Goal: Navigation & Orientation: Find specific page/section

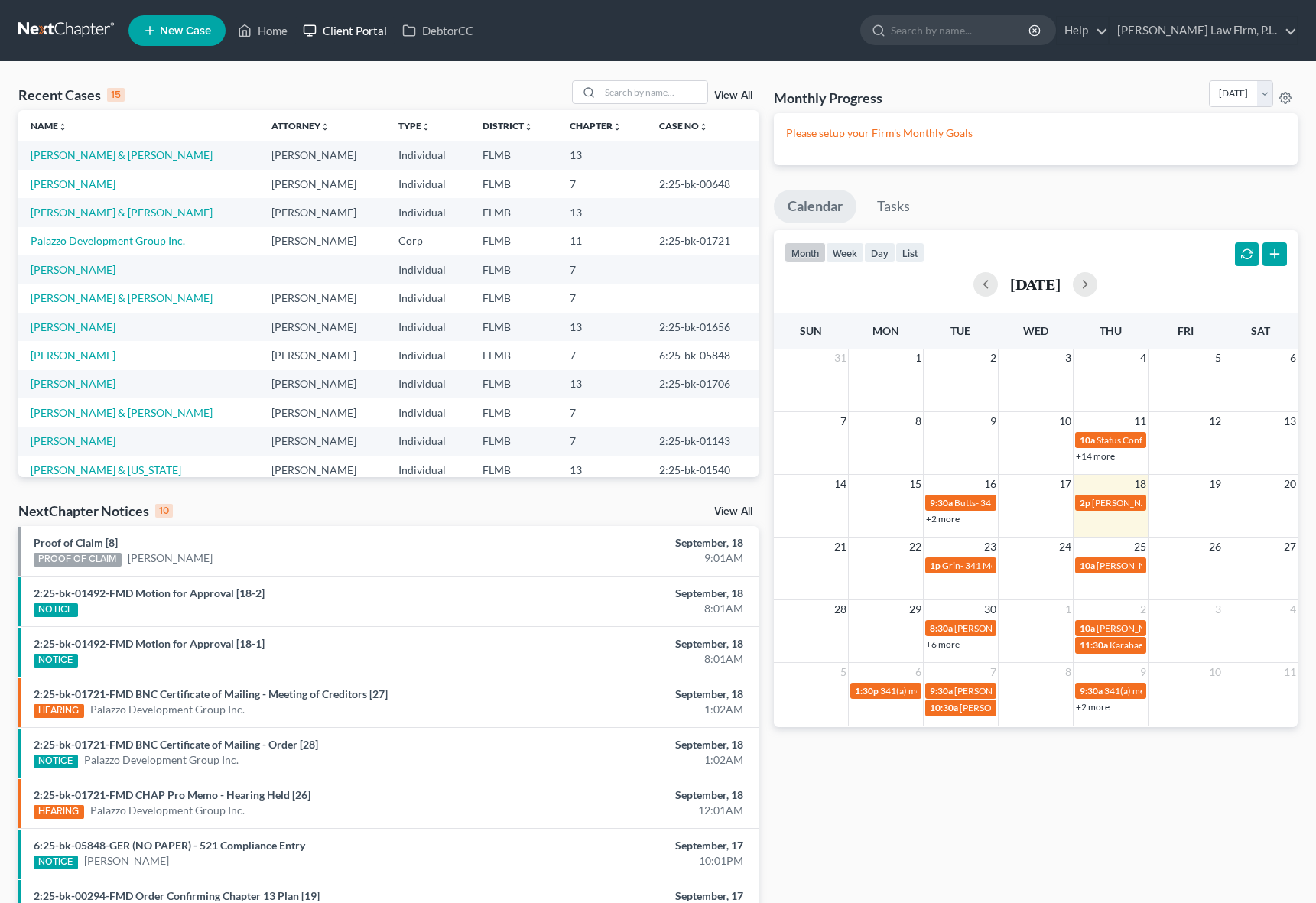
click at [339, 36] on link "Client Portal" at bounding box center [345, 31] width 100 height 27
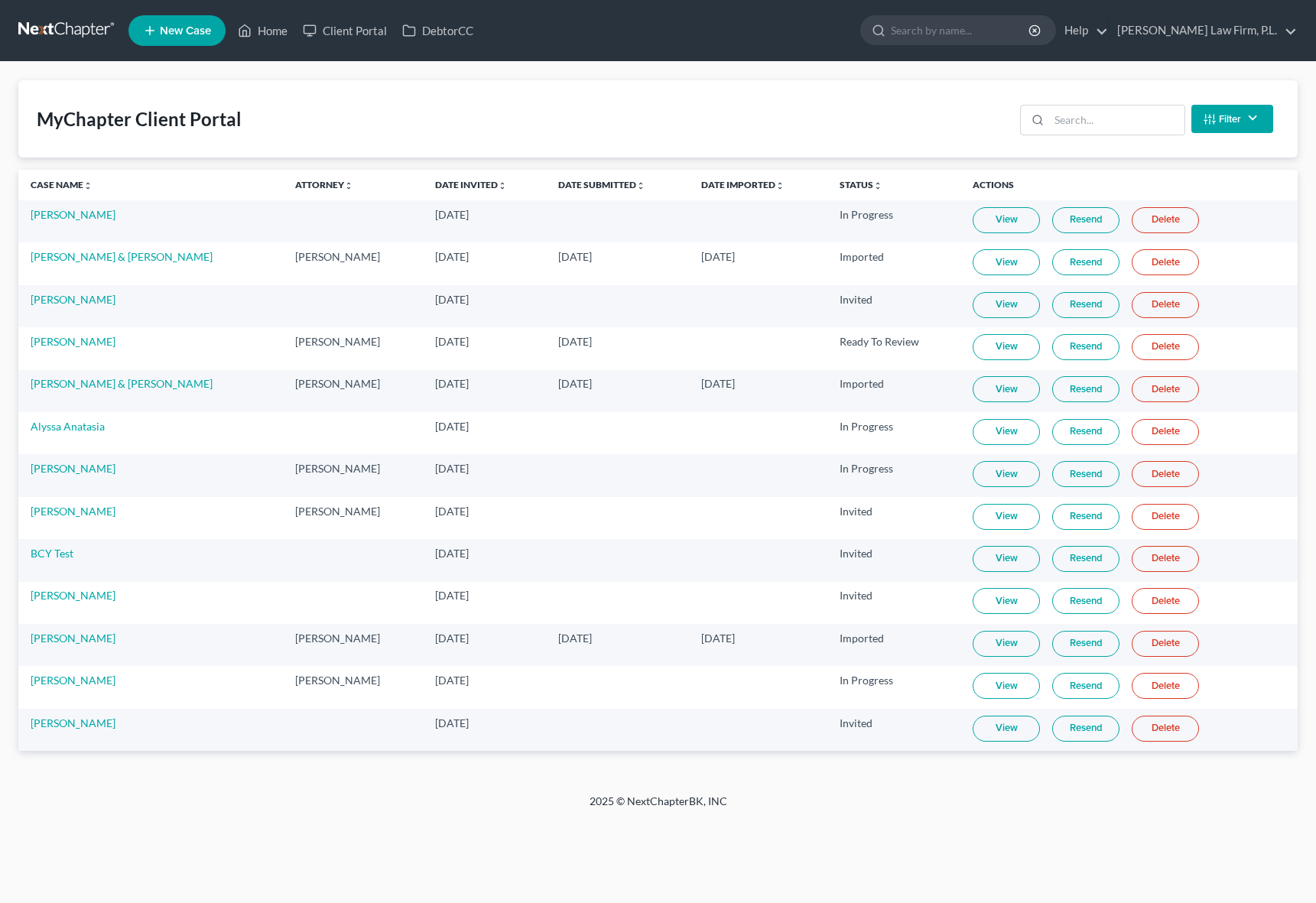
click at [448, 816] on div "2025 © NextChapterBK, INC" at bounding box center [658, 808] width 872 height 27
click at [929, 755] on div "MyChapter Client Portal Filter Status Filter... Invited In Progress Ready To Re…" at bounding box center [658, 428] width 1316 height 732
click at [847, 857] on div "Home New Case Client Portal DebtorCC [PERSON_NAME] Law Firm, P.L. [PERSON_NAME]…" at bounding box center [658, 451] width 1316 height 903
click at [929, 790] on div "MyChapter Client Portal Filter Status Filter... Invited In Progress Ready To Re…" at bounding box center [658, 428] width 1316 height 732
click at [256, 811] on div "2025 © NextChapterBK, INC" at bounding box center [658, 808] width 872 height 27
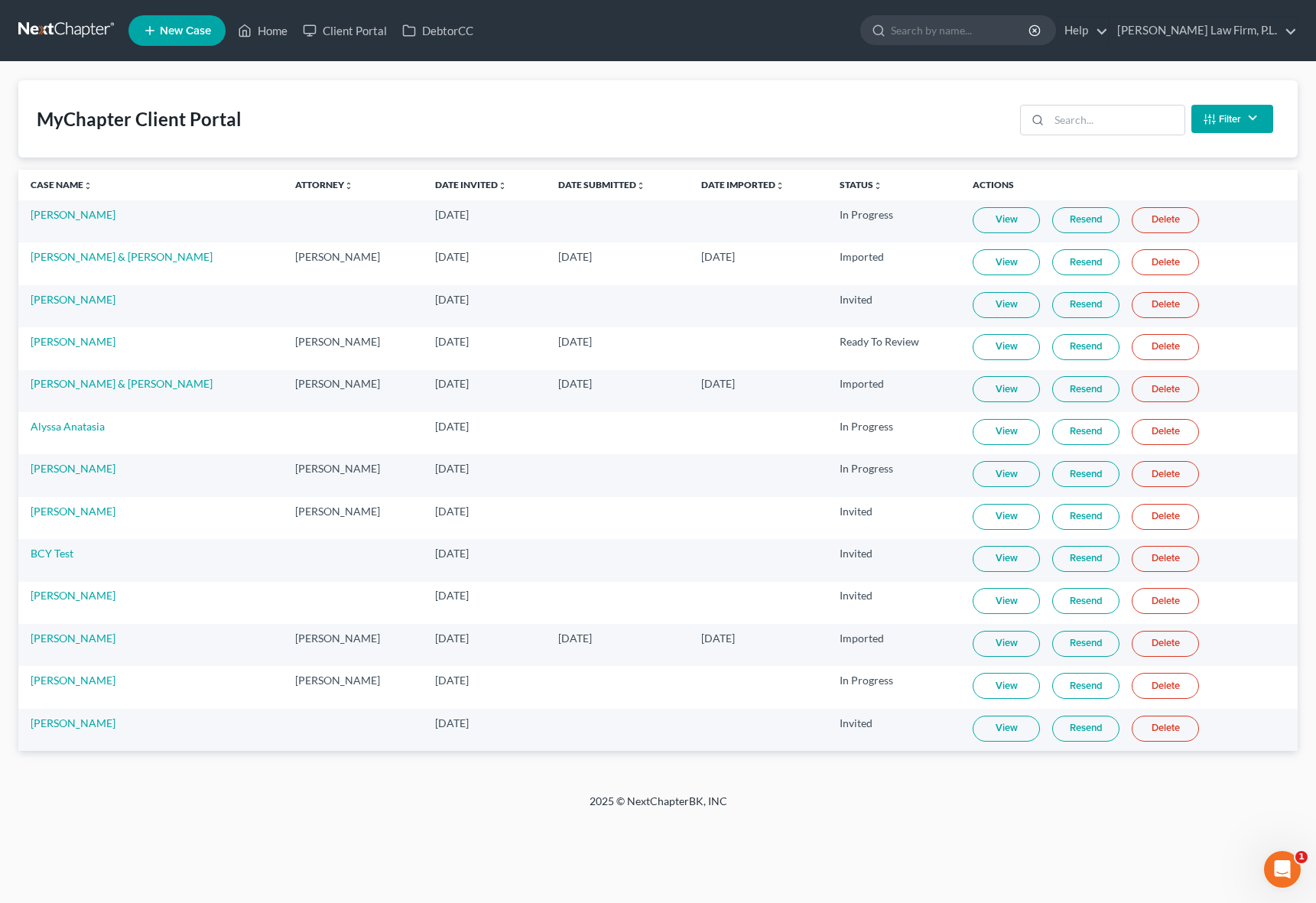
click at [280, 800] on div "2025 © NextChapterBK, INC" at bounding box center [658, 808] width 872 height 27
click at [248, 862] on div "Home New Case Client Portal DebtorCC [PERSON_NAME] Law Firm, P.L. [PERSON_NAME]…" at bounding box center [658, 451] width 1316 height 903
click at [265, 42] on link "Home" at bounding box center [263, 31] width 65 height 27
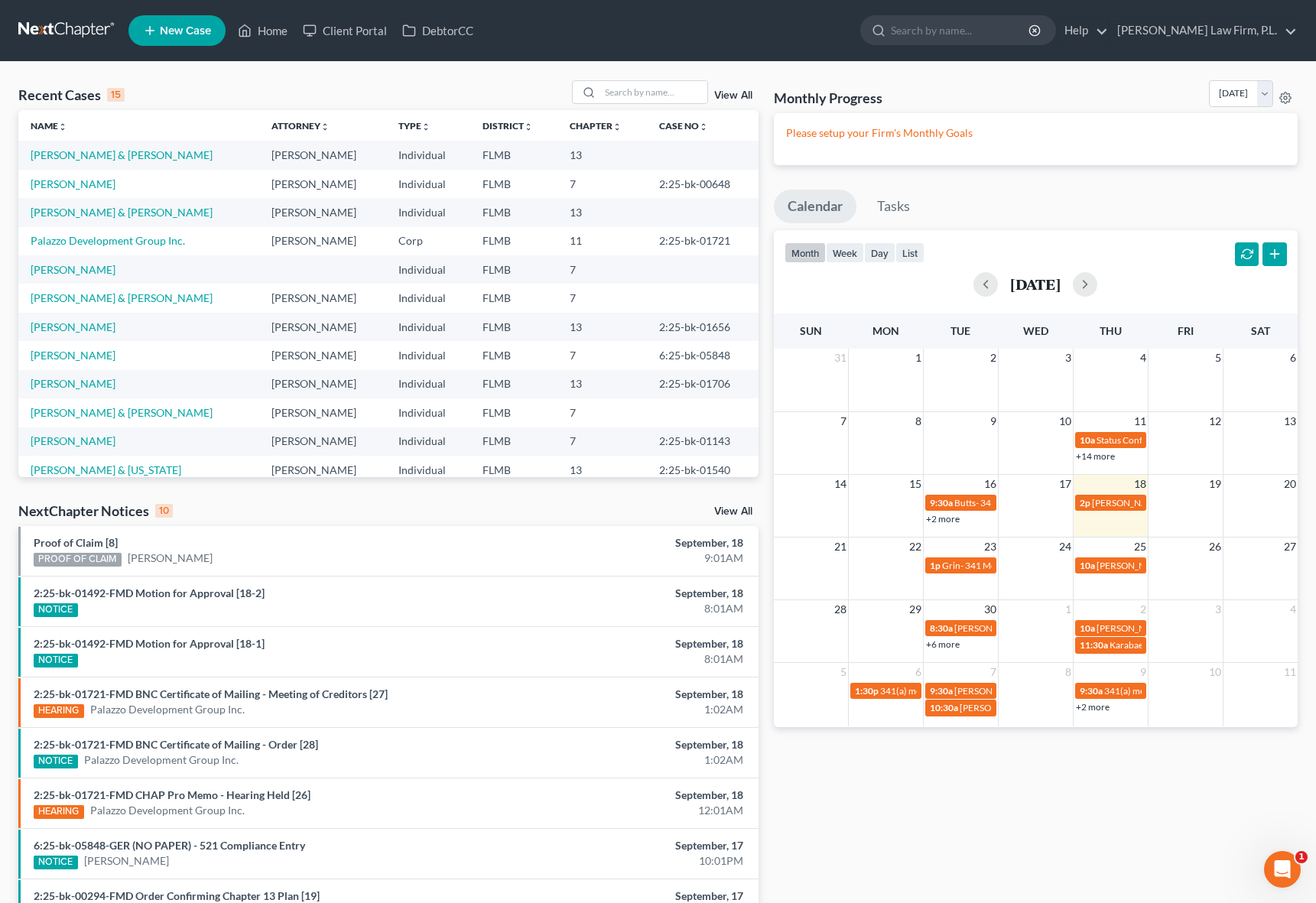
click at [192, 503] on div "NextChapter Notices 10 View All" at bounding box center [388, 514] width 740 height 24
click at [764, 457] on div "Recent Cases 15 View All Name unfold_more expand_more expand_less Attorney unfo…" at bounding box center [387, 567] width 755 height 974
click at [361, 38] on link "Client Portal" at bounding box center [345, 31] width 100 height 27
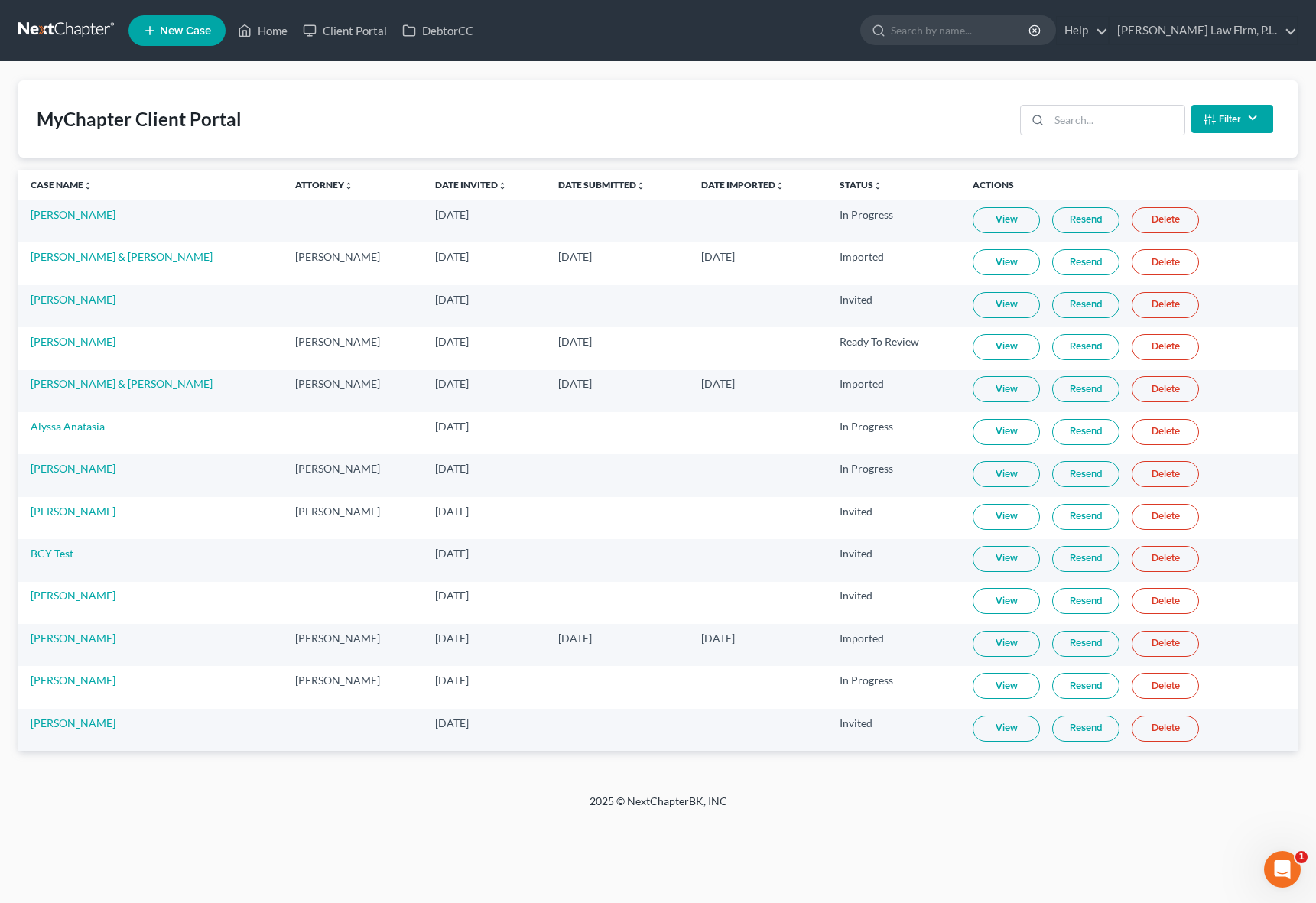
click at [119, 784] on div "MyChapter Client Portal Filter Status Filter... Invited In Progress Ready To Re…" at bounding box center [658, 428] width 1316 height 732
click at [282, 35] on link "Home" at bounding box center [263, 31] width 65 height 27
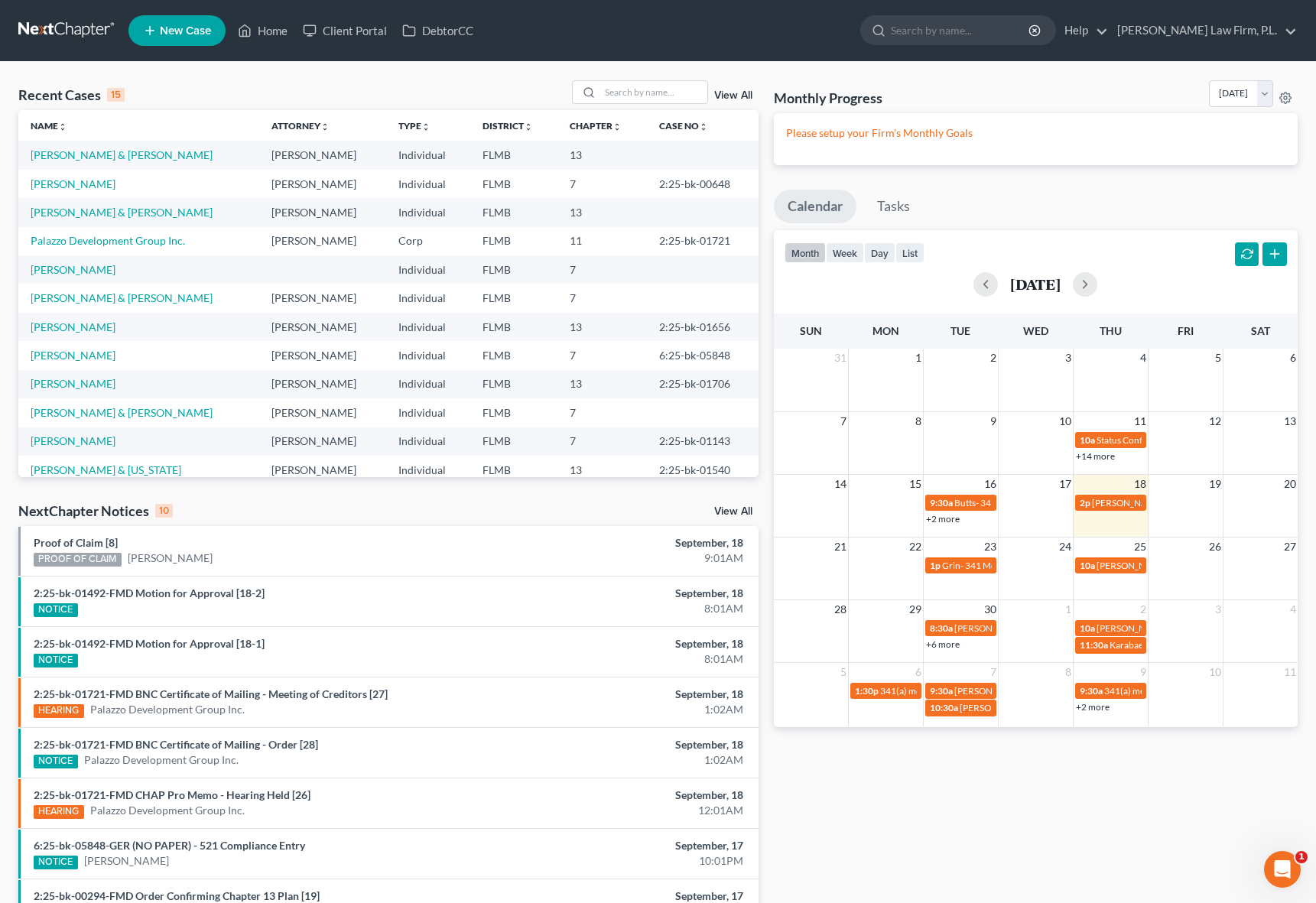
click at [761, 644] on div "Recent Cases 15 View All Name unfold_more expand_more expand_less Attorney unfo…" at bounding box center [387, 567] width 755 height 974
